Goal: Task Accomplishment & Management: Use online tool/utility

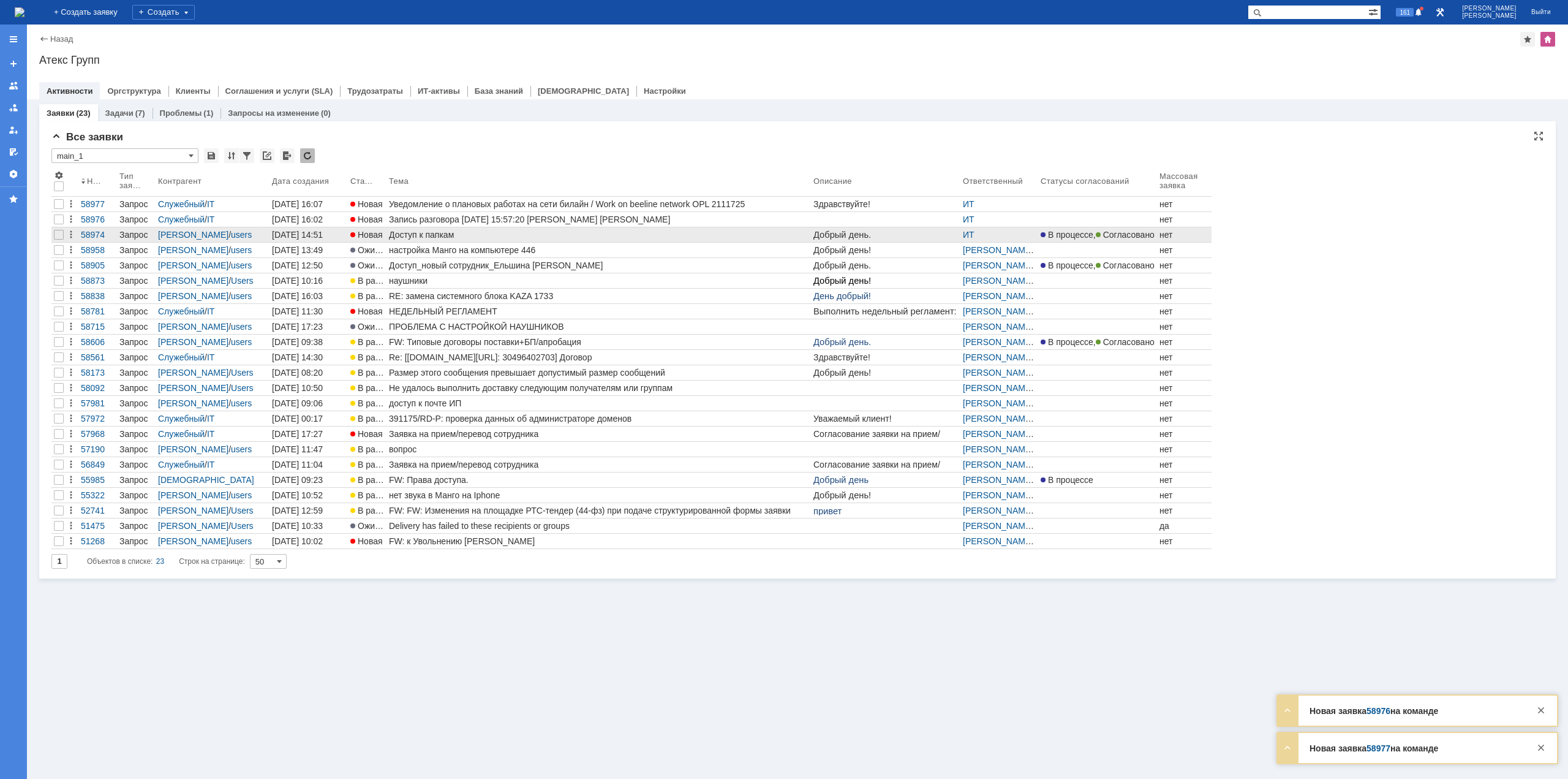
click at [455, 236] on div "Доступ к папкам" at bounding box center [599, 235] width 419 height 10
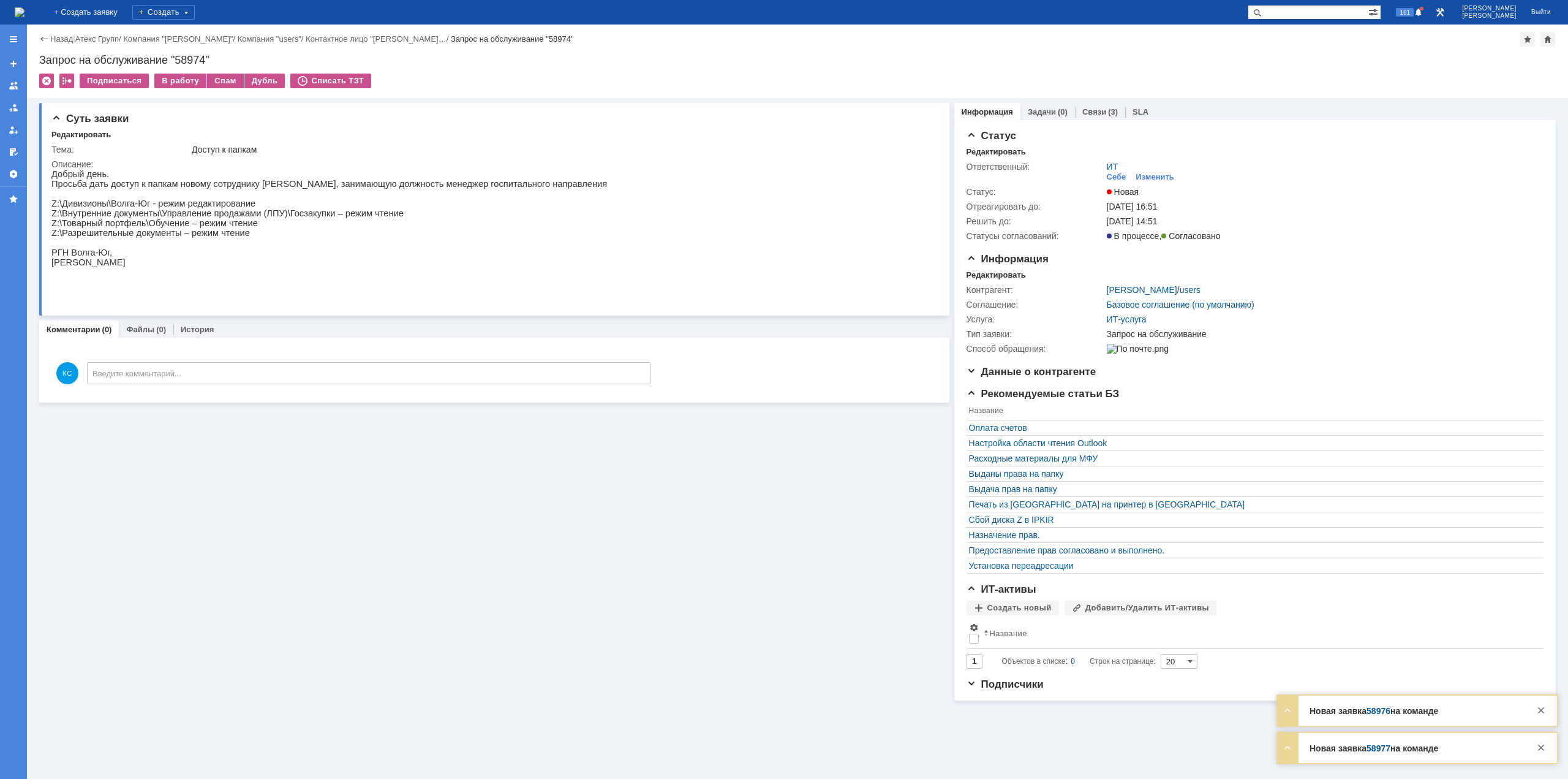
click at [24, 15] on img at bounding box center [20, 13] width 10 height 10
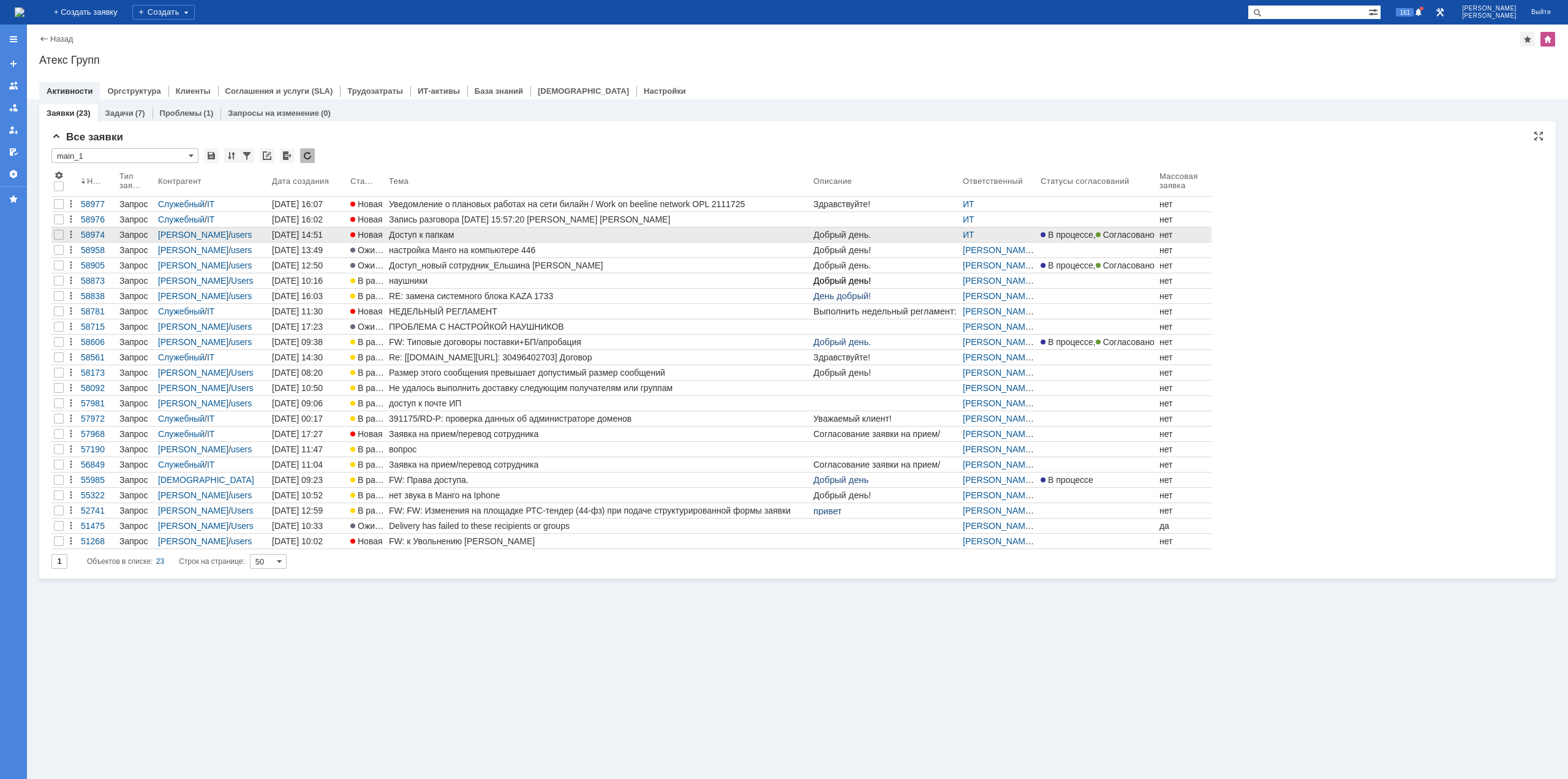
click at [473, 232] on div "Доступ к папкам" at bounding box center [599, 235] width 419 height 10
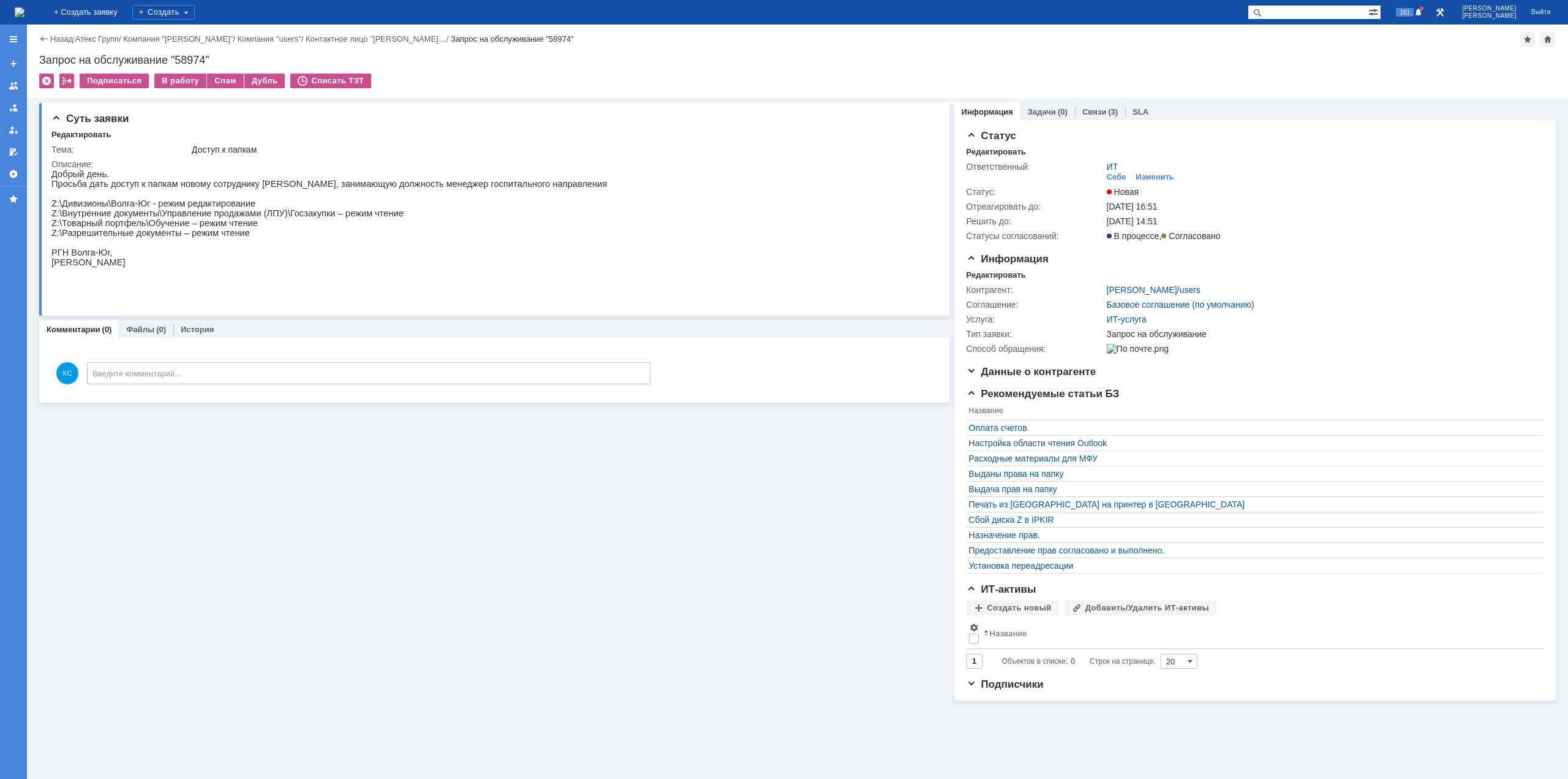
click at [24, 11] on img at bounding box center [20, 13] width 10 height 10
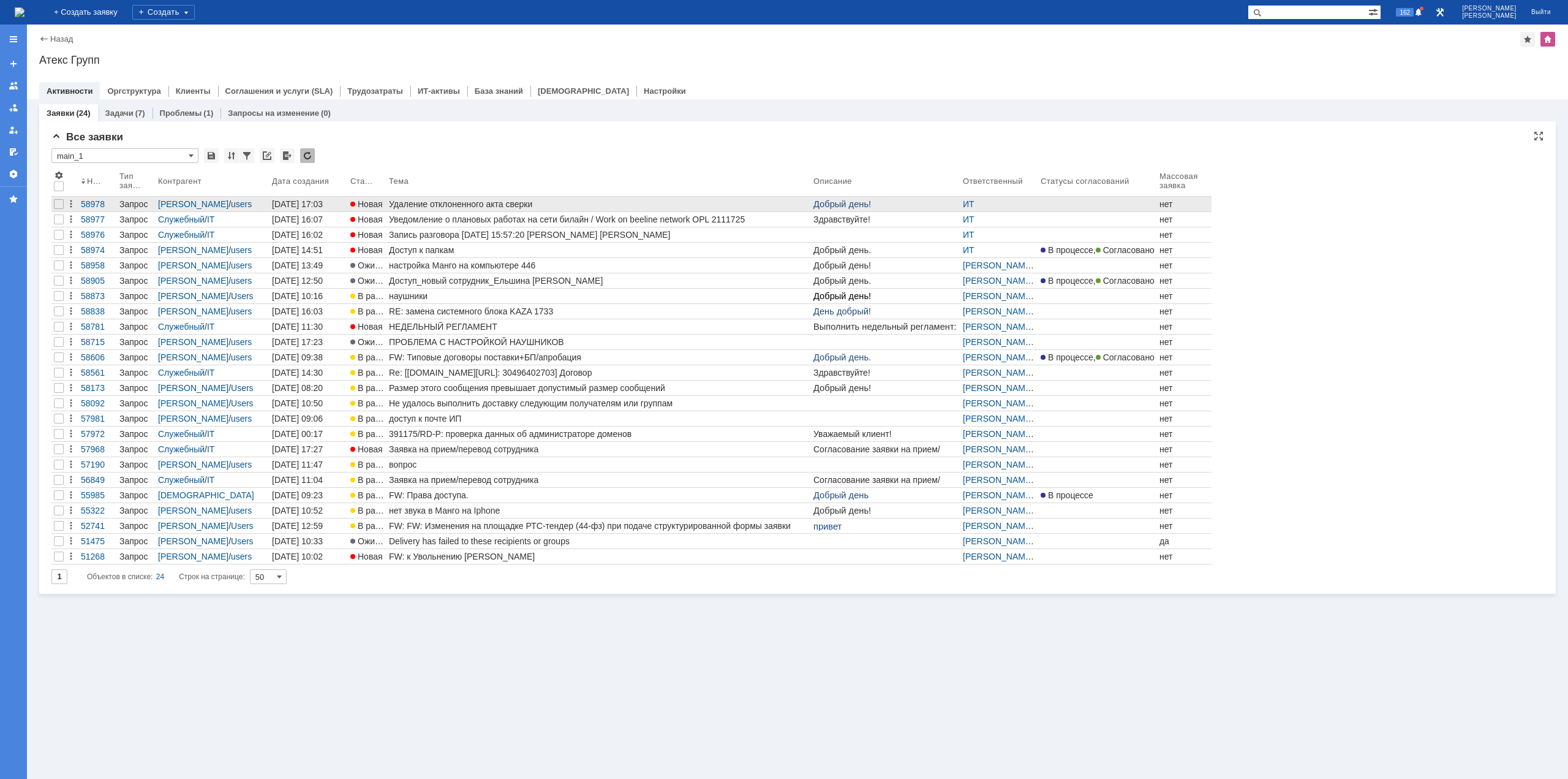
click at [471, 207] on div "Удаление отклоненного акта сверки" at bounding box center [599, 204] width 419 height 10
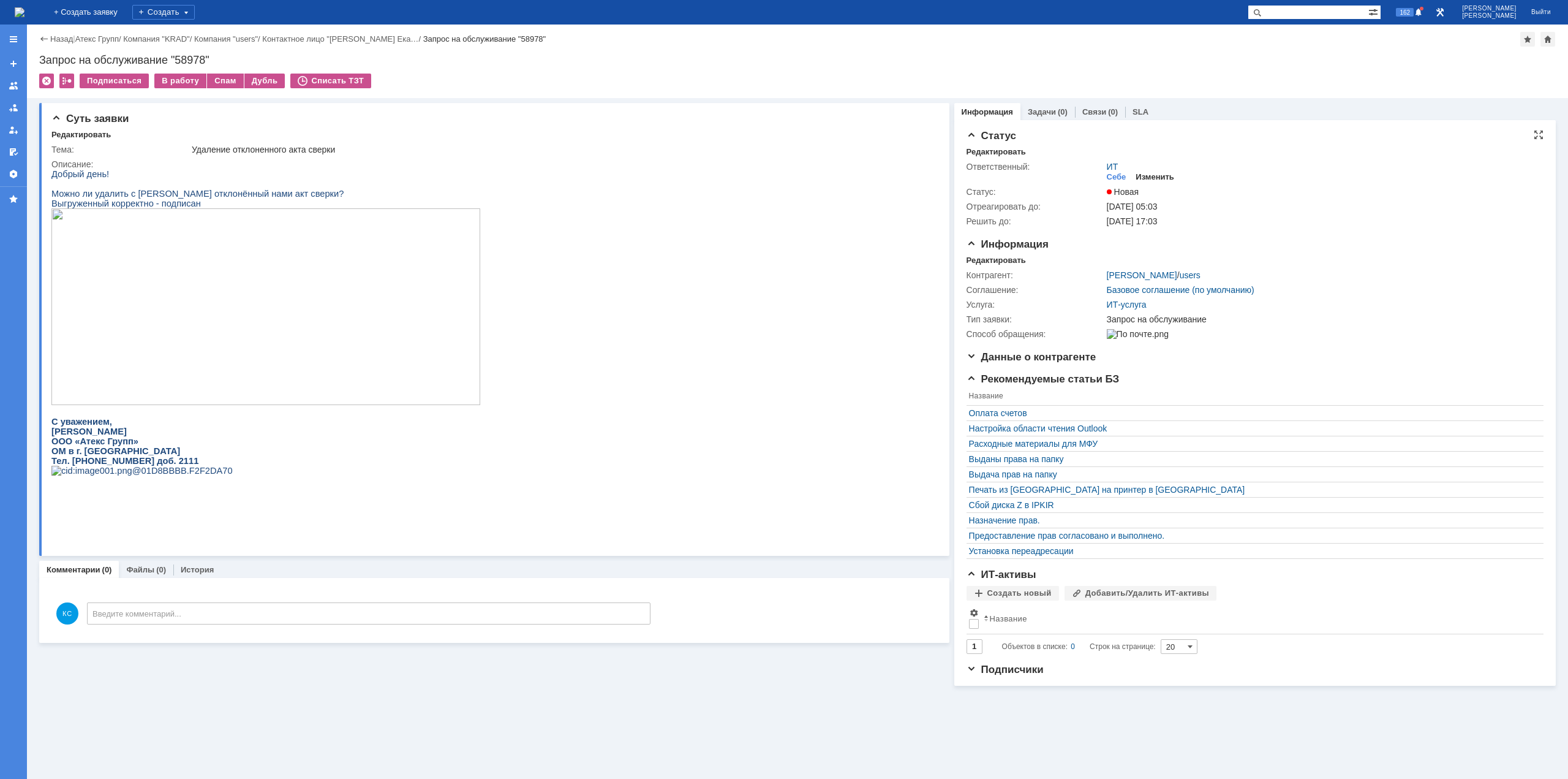
click at [1157, 176] on div "Изменить" at bounding box center [1155, 177] width 39 height 10
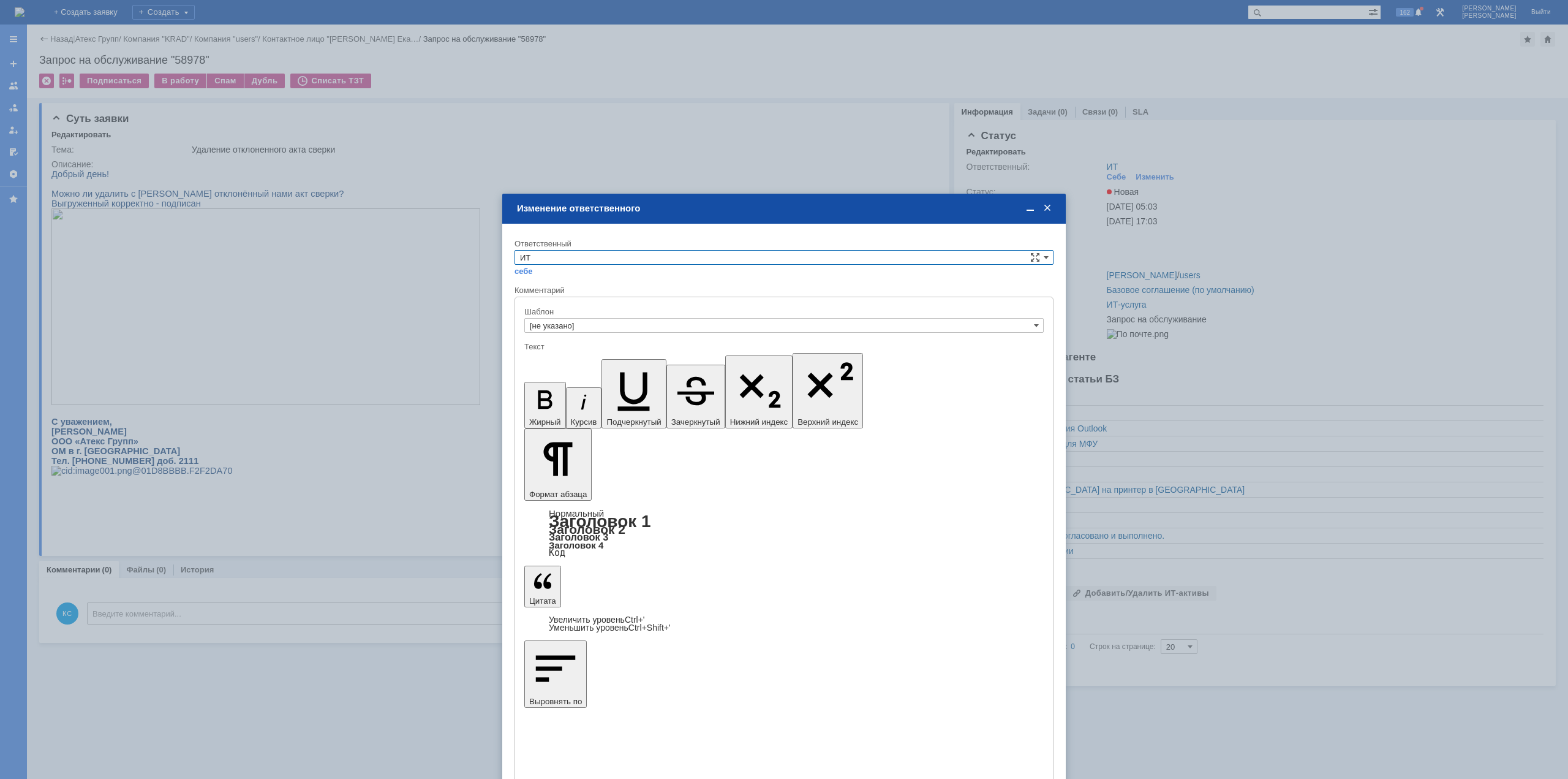
click at [670, 259] on input "ИТ" at bounding box center [784, 258] width 539 height 15
click at [563, 356] on span "АСУ" at bounding box center [784, 359] width 528 height 10
type input "АСУ"
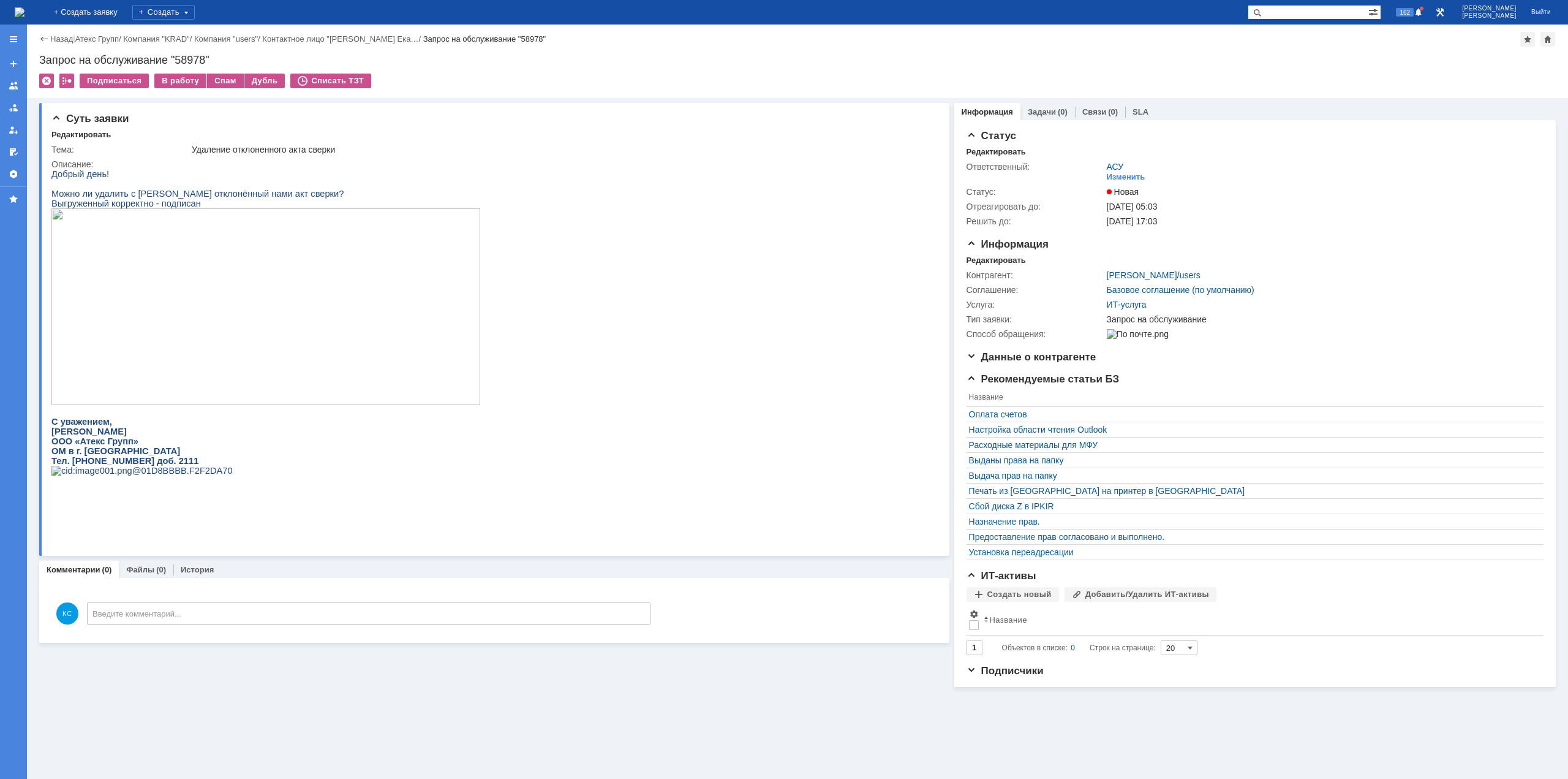
click at [24, 8] on img at bounding box center [20, 13] width 10 height 10
